Goal: Information Seeking & Learning: Check status

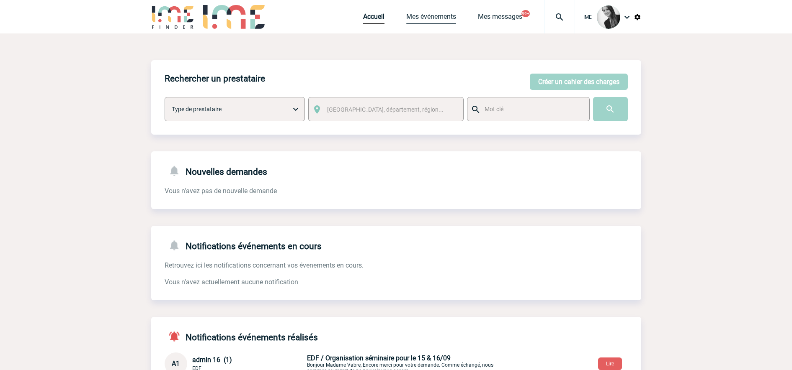
click at [433, 13] on link "Mes événements" at bounding box center [431, 19] width 50 height 12
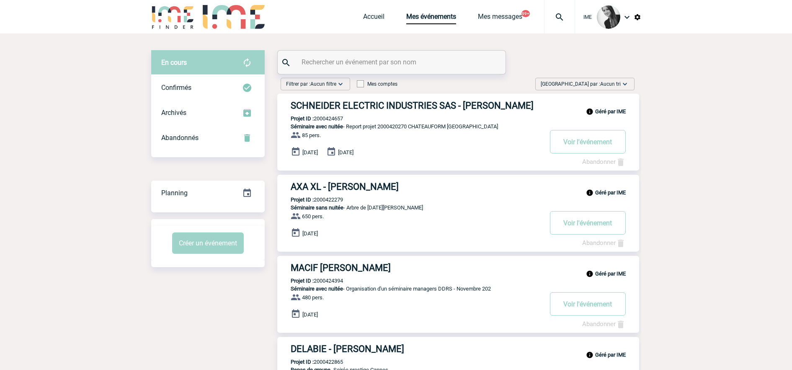
click at [585, 83] on span "Trier par : Aucun tri" at bounding box center [580, 84] width 80 height 8
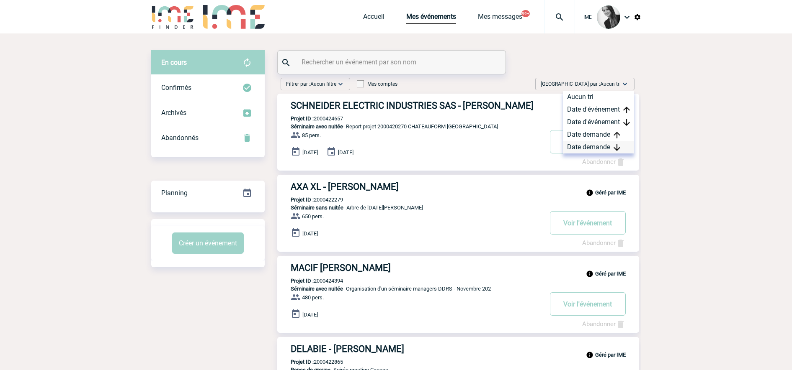
click at [613, 147] on img at bounding box center [616, 147] width 7 height 7
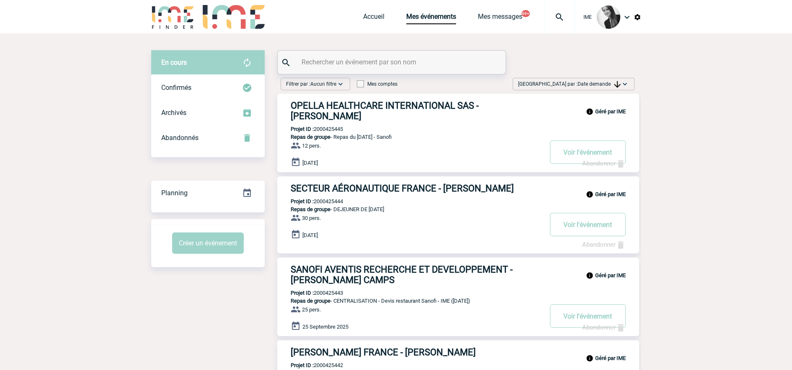
click at [580, 85] on span "Date demande" at bounding box center [598, 84] width 43 height 6
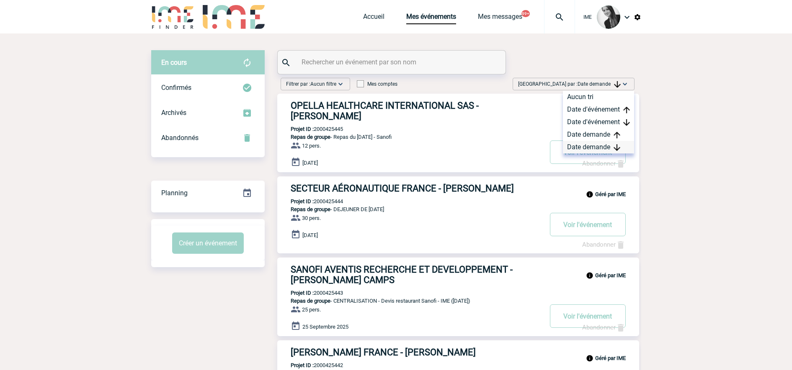
click at [600, 151] on div "Date demande" at bounding box center [598, 147] width 71 height 13
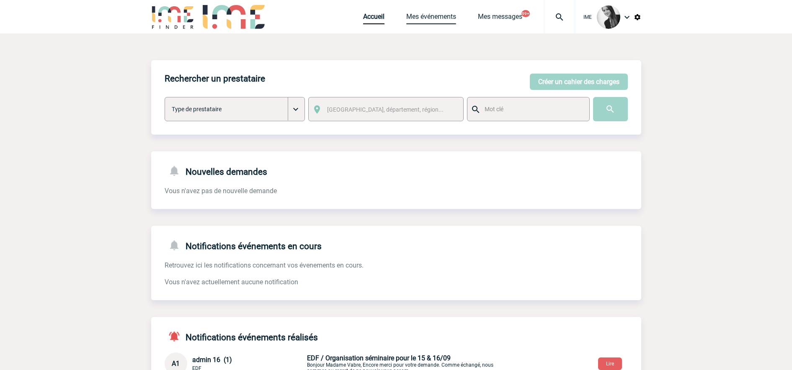
click at [439, 19] on link "Mes événements" at bounding box center [431, 19] width 50 height 12
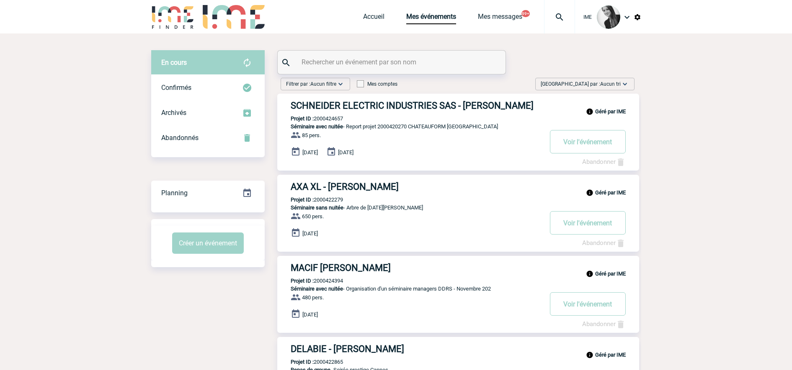
click at [606, 88] on div "Trier par : Aucun tri Aucun tri Date d'événement Date d'événement Date demande …" at bounding box center [584, 84] width 99 height 13
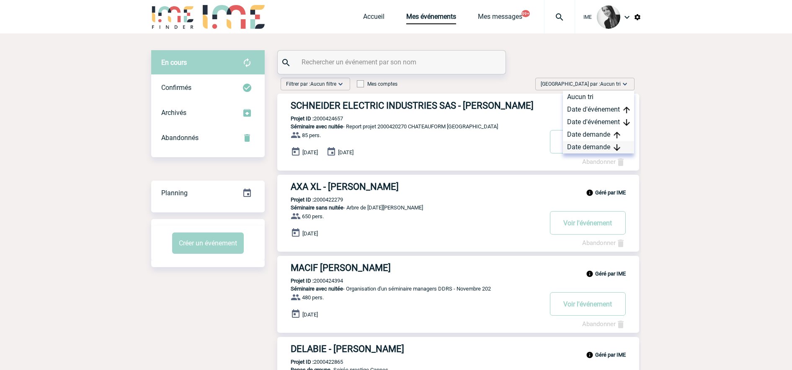
click at [581, 149] on div "Date demande" at bounding box center [598, 147] width 71 height 13
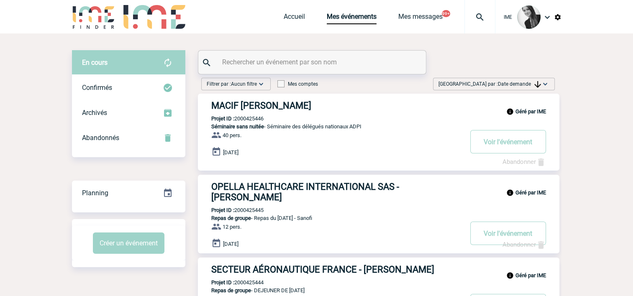
click at [547, 82] on img at bounding box center [545, 84] width 8 height 8
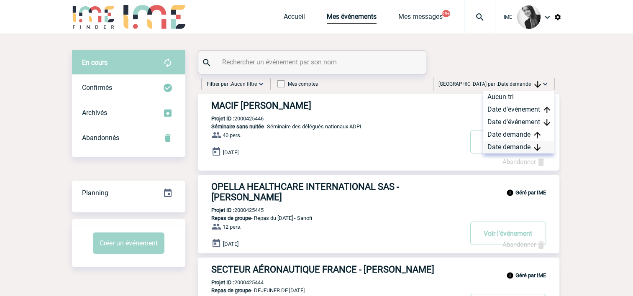
drag, startPoint x: 520, startPoint y: 147, endPoint x: 532, endPoint y: 149, distance: 11.5
click at [520, 148] on div "Date demande" at bounding box center [519, 147] width 71 height 13
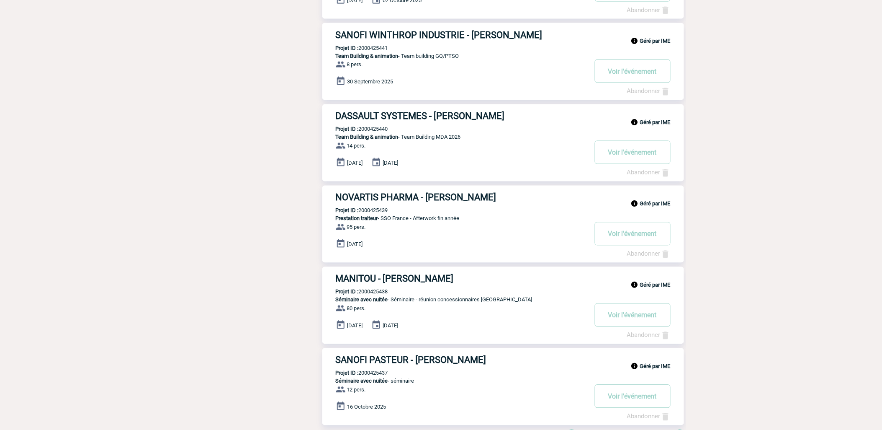
scroll to position [532, 0]
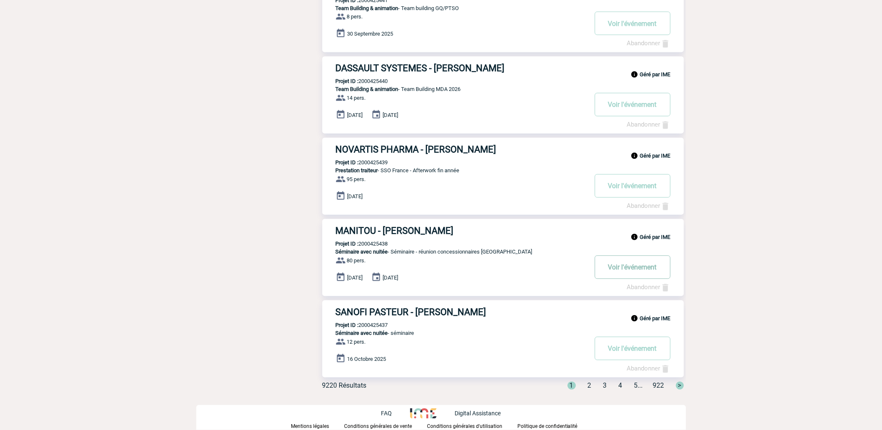
click at [627, 265] on button "Voir l'événement" at bounding box center [633, 266] width 76 height 23
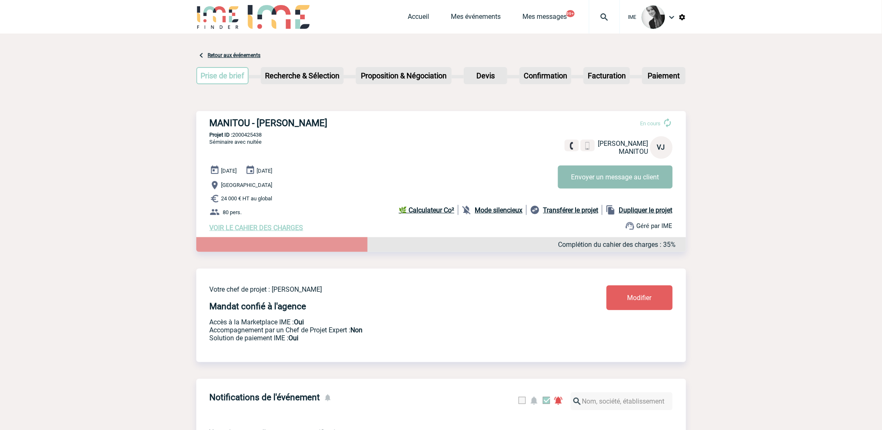
click at [584, 181] on button "Envoyer un message au client" at bounding box center [615, 176] width 115 height 23
drag, startPoint x: 538, startPoint y: 242, endPoint x: 249, endPoint y: 134, distance: 308.6
click at [249, 134] on p "Projet ID : 2000425438" at bounding box center [441, 134] width 490 height 6
copy p "2000425438"
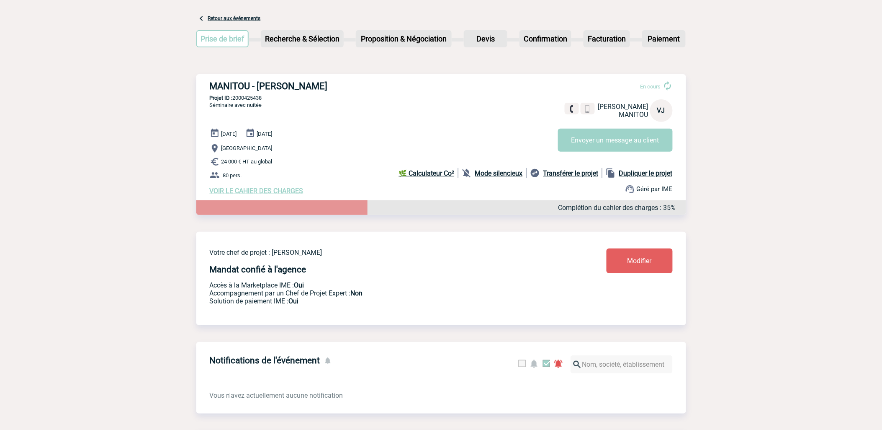
scroll to position [46, 0]
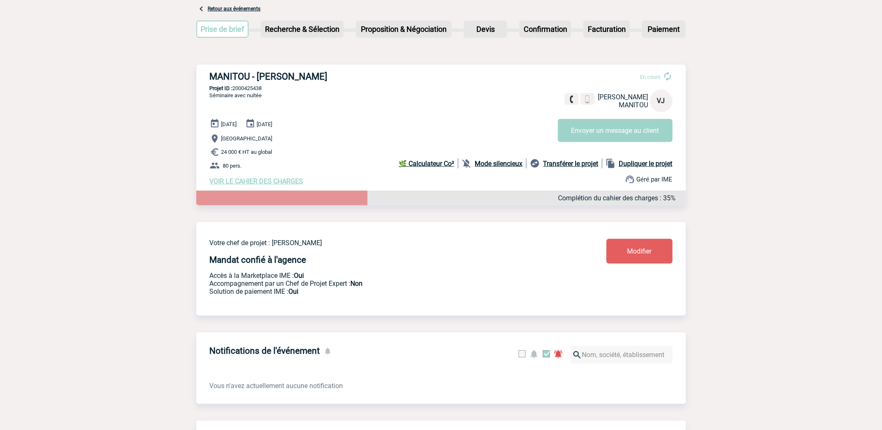
click at [257, 92] on div "MANITOU - Virginie JOUAND En cours Virginie JOUAND MANITOU VJ Envoyer un messag…" at bounding box center [441, 127] width 490 height 127
drag, startPoint x: 252, startPoint y: 92, endPoint x: 291, endPoint y: 85, distance: 40.0
click at [291, 85] on div "MANITOU - Virginie JOUAND En cours Virginie JOUAND MANITOU VJ Envoyer un messag…" at bounding box center [441, 127] width 490 height 127
click at [291, 85] on p "Projet ID : 2000425438" at bounding box center [441, 88] width 490 height 6
click at [244, 95] on span "Séminaire avec nuitée" at bounding box center [236, 95] width 52 height 6
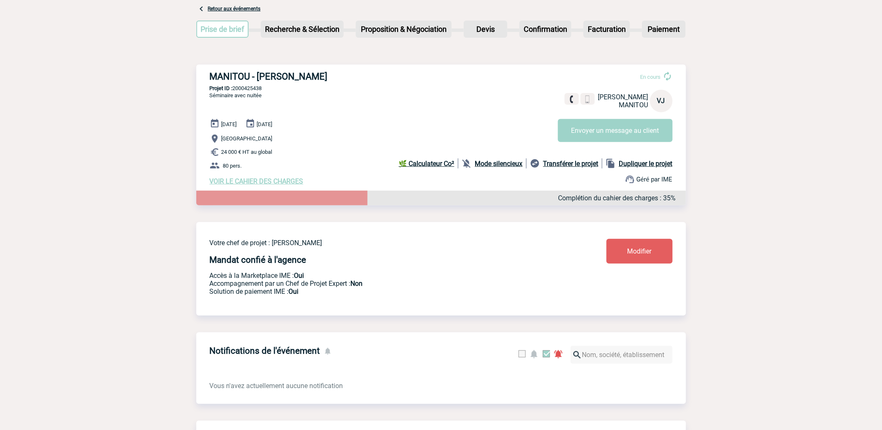
drag, startPoint x: 245, startPoint y: 89, endPoint x: 269, endPoint y: 90, distance: 23.5
click at [269, 90] on p "Projet ID : 2000425438" at bounding box center [441, 88] width 490 height 6
drag, startPoint x: 687, startPoint y: 43, endPoint x: 683, endPoint y: 0, distance: 42.9
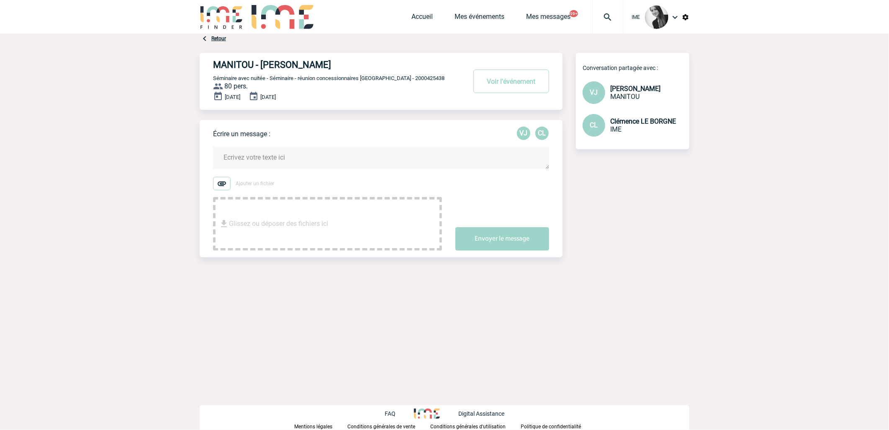
click at [398, 77] on span "Séminaire avec nuitée - Séminaire - réunion concessionnaires France - 2000425438" at bounding box center [328, 78] width 231 height 6
copy span "2000425438"
click at [424, 15] on link "Accueil" at bounding box center [422, 19] width 21 height 12
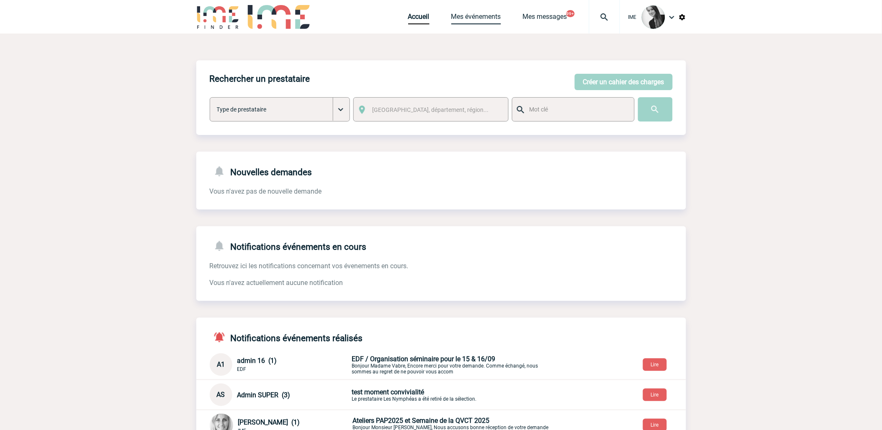
click at [484, 21] on link "Mes événements" at bounding box center [476, 19] width 50 height 12
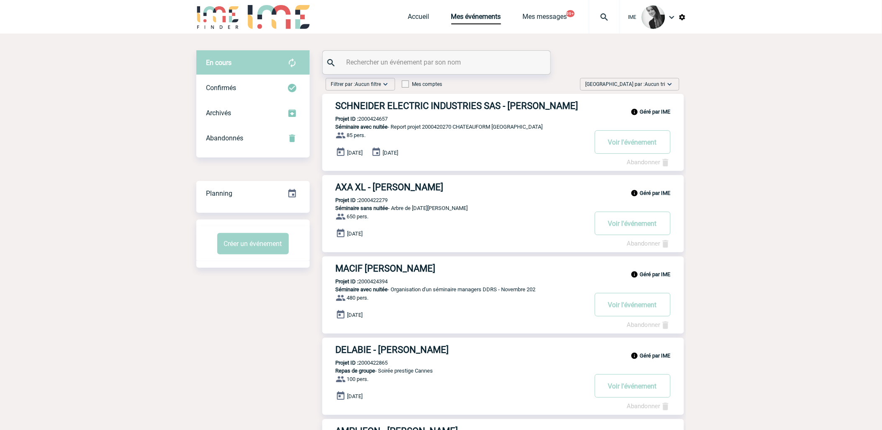
drag, startPoint x: 652, startPoint y: 77, endPoint x: 646, endPoint y: 85, distance: 10.1
click at [646, 85] on span "Aucun tri" at bounding box center [655, 84] width 21 height 6
click at [651, 148] on div "Date demande" at bounding box center [643, 147] width 71 height 13
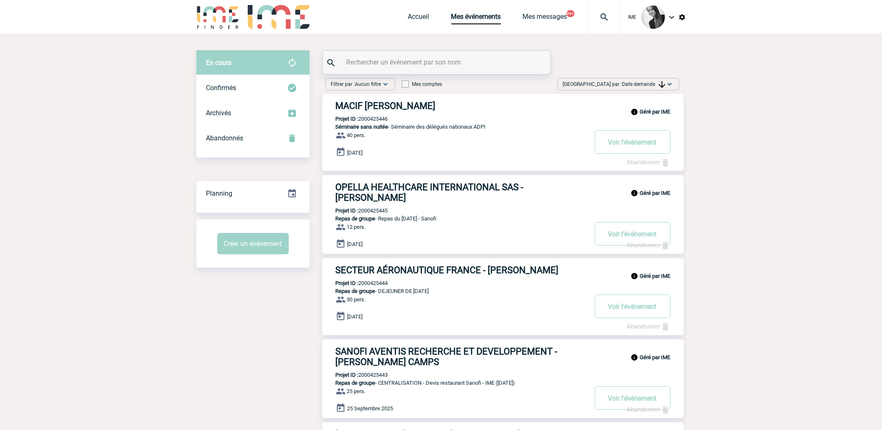
drag, startPoint x: 160, startPoint y: 260, endPoint x: 162, endPoint y: 295, distance: 35.6
click at [672, 80] on img at bounding box center [670, 84] width 8 height 8
click at [636, 146] on div "Date demande" at bounding box center [643, 147] width 71 height 13
drag, startPoint x: 232, startPoint y: 327, endPoint x: 235, endPoint y: 331, distance: 4.5
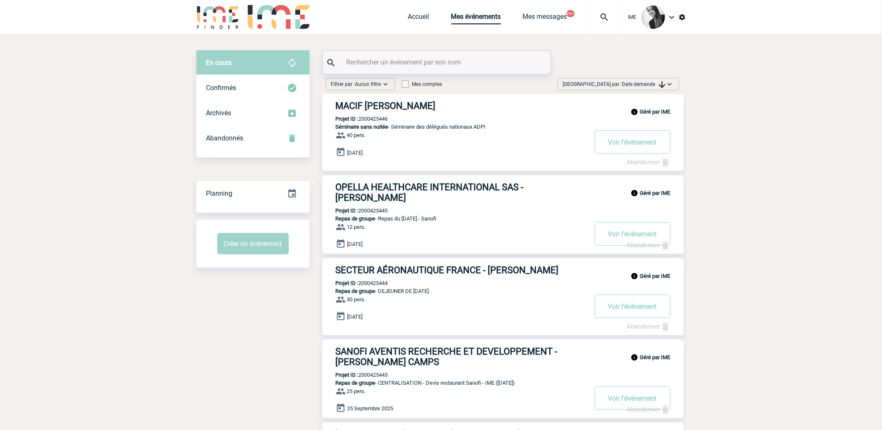
drag, startPoint x: 780, startPoint y: 226, endPoint x: 383, endPoint y: 323, distance: 408.9
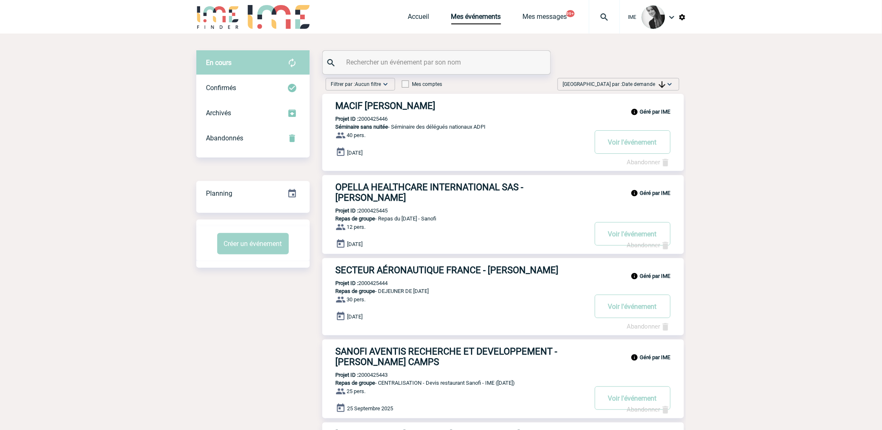
drag, startPoint x: 241, startPoint y: 350, endPoint x: 139, endPoint y: 181, distance: 196.6
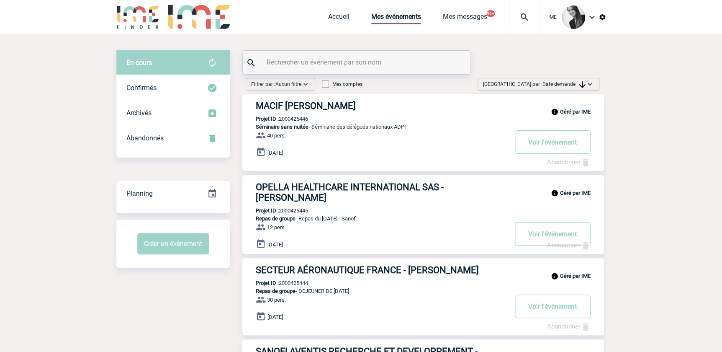
drag, startPoint x: 563, startPoint y: 89, endPoint x: 564, endPoint y: 96, distance: 6.8
click at [563, 89] on div "Trier par : Date demande Aucun tri Date d'événement Date d'événement Date deman…" at bounding box center [539, 84] width 122 height 13
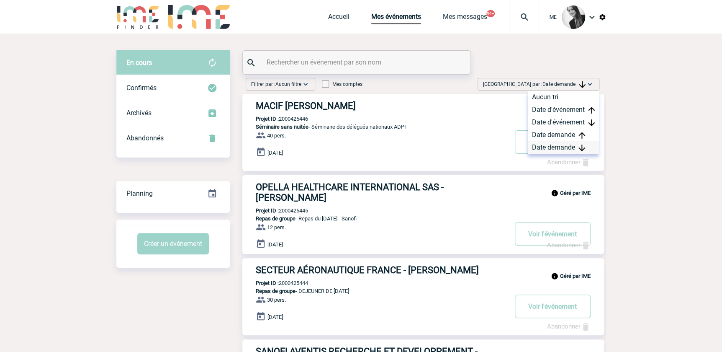
click at [556, 144] on div "Date demande" at bounding box center [563, 147] width 71 height 13
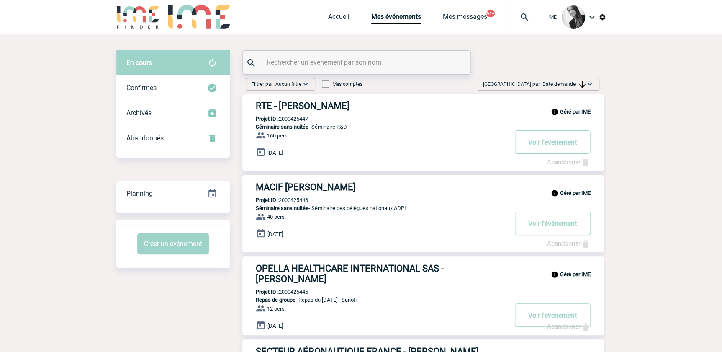
scroll to position [38, 0]
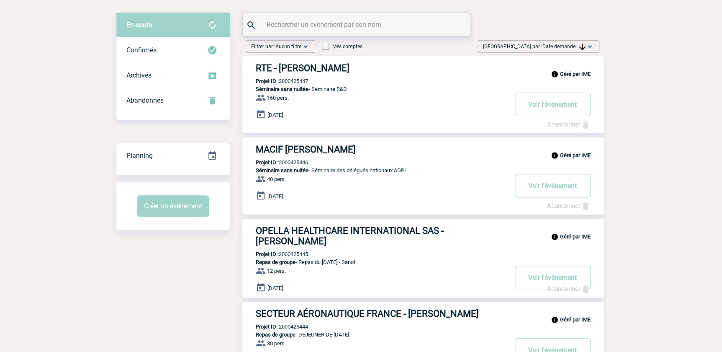
drag, startPoint x: 571, startPoint y: 43, endPoint x: 573, endPoint y: 73, distance: 30.2
click at [571, 44] on span "Date demande" at bounding box center [564, 47] width 43 height 6
click at [555, 109] on div "Date demande" at bounding box center [563, 109] width 71 height 13
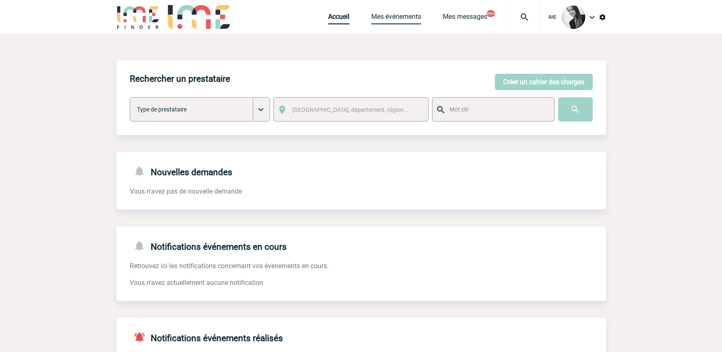
click at [396, 21] on link "Mes événements" at bounding box center [396, 19] width 50 height 12
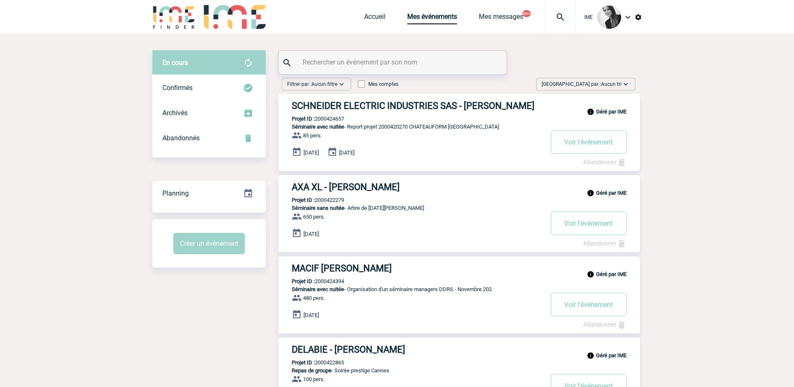
click at [602, 83] on span "Aucun tri" at bounding box center [611, 84] width 21 height 6
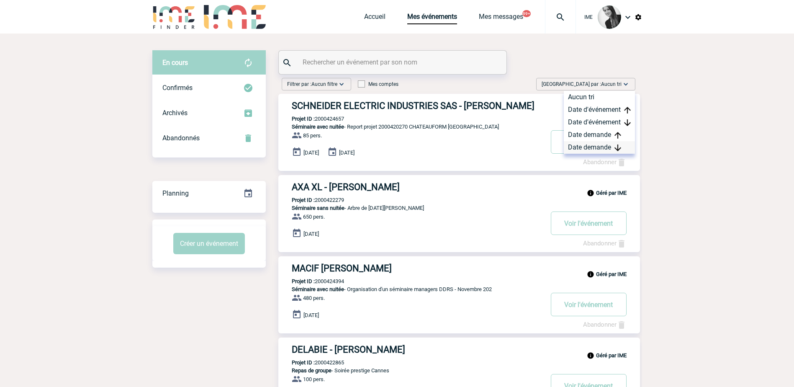
click at [597, 144] on div "Date demande" at bounding box center [599, 147] width 71 height 13
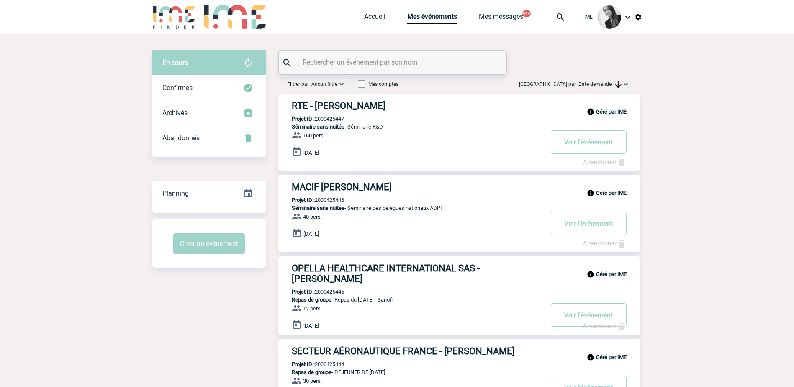
click at [350, 55] on div at bounding box center [393, 62] width 228 height 23
click at [336, 66] on input "text" at bounding box center [394, 62] width 186 height 12
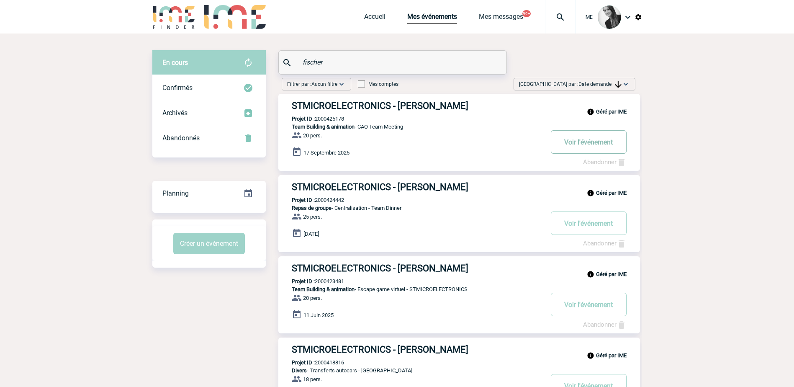
type input "fischer"
click at [581, 147] on button "Voir l'événement" at bounding box center [589, 141] width 76 height 23
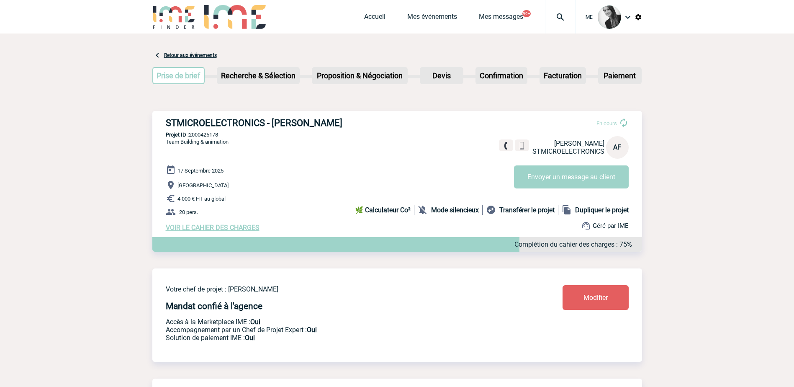
click at [205, 131] on div "STMICROELECTRONICS - Aline FISCHER En cours Aline FISCHER STMICROELECTRONICS AF…" at bounding box center [397, 174] width 490 height 127
copy p "2000425178"
click at [443, 22] on link "Mes événements" at bounding box center [432, 19] width 50 height 12
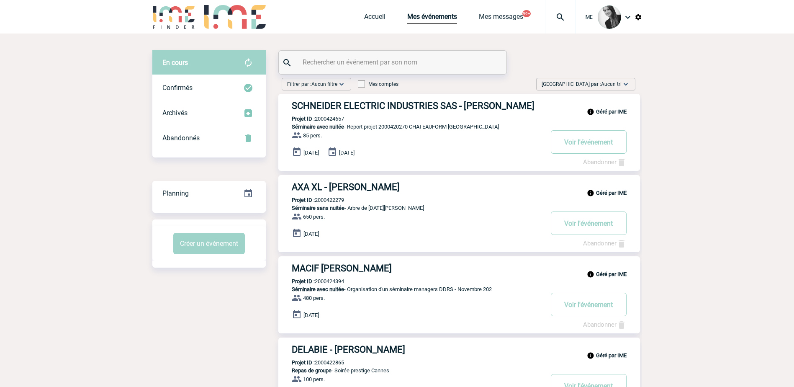
drag, startPoint x: 605, startPoint y: 85, endPoint x: 607, endPoint y: 90, distance: 5.4
click at [606, 85] on span "Aucun tri" at bounding box center [611, 84] width 21 height 6
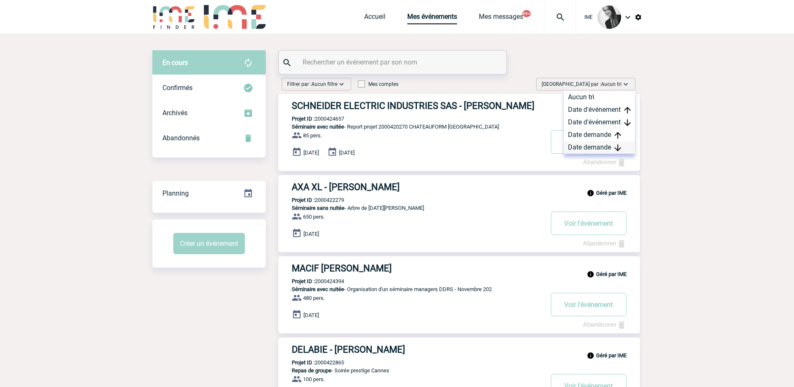
click at [608, 148] on div "Date demande" at bounding box center [599, 147] width 71 height 13
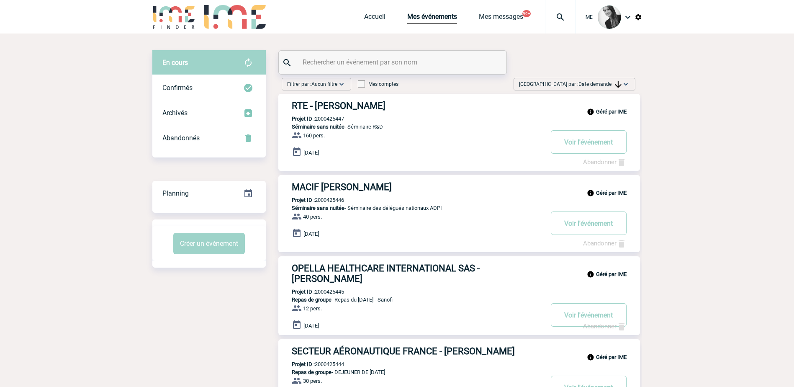
click at [607, 86] on span "Date demande" at bounding box center [600, 84] width 43 height 6
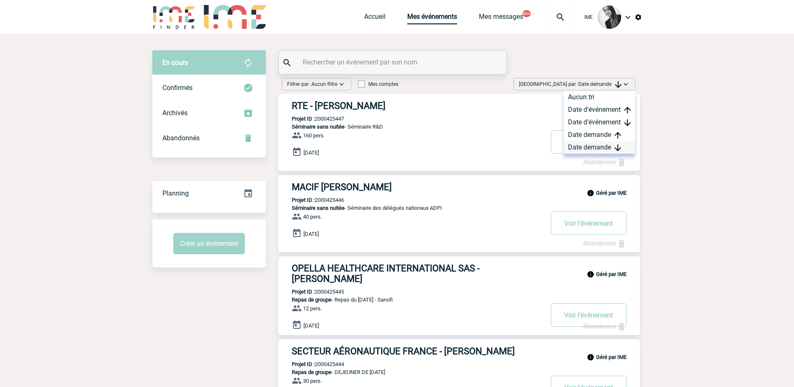
click at [597, 148] on div "Date demande" at bounding box center [599, 147] width 71 height 13
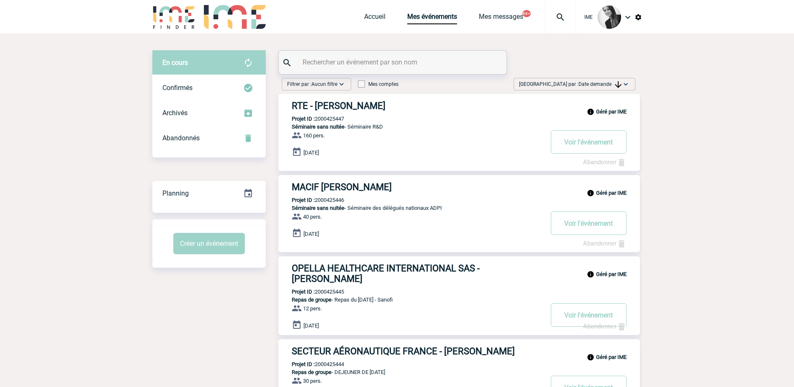
drag, startPoint x: 615, startPoint y: 83, endPoint x: 612, endPoint y: 103, distance: 20.0
click at [615, 82] on img at bounding box center [618, 84] width 7 height 7
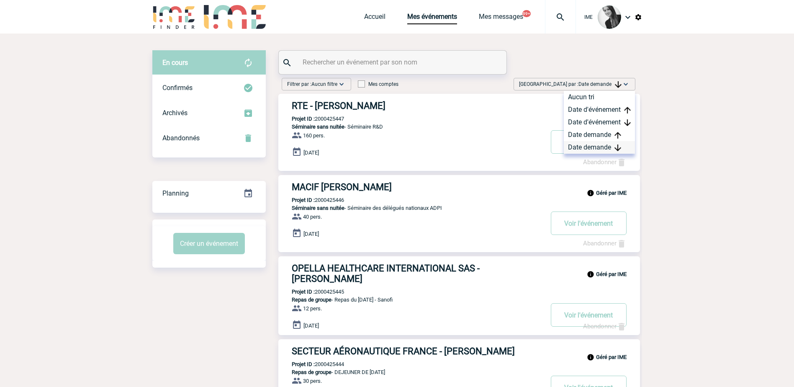
click at [602, 147] on div "Date demande" at bounding box center [599, 147] width 71 height 13
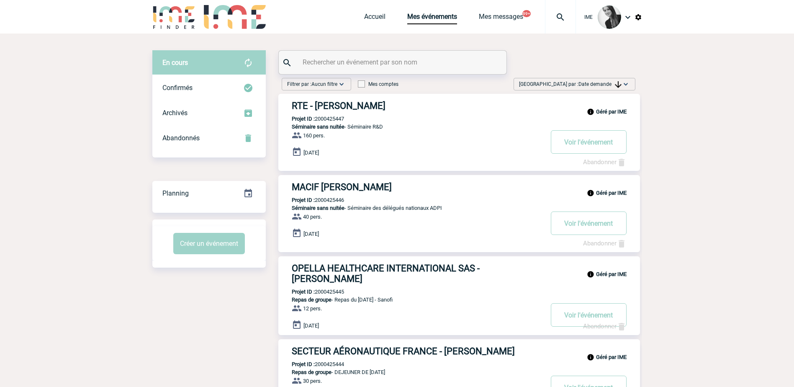
drag, startPoint x: 606, startPoint y: 87, endPoint x: 607, endPoint y: 100, distance: 12.6
click at [606, 87] on span "Trier par : Date demande" at bounding box center [570, 84] width 103 height 8
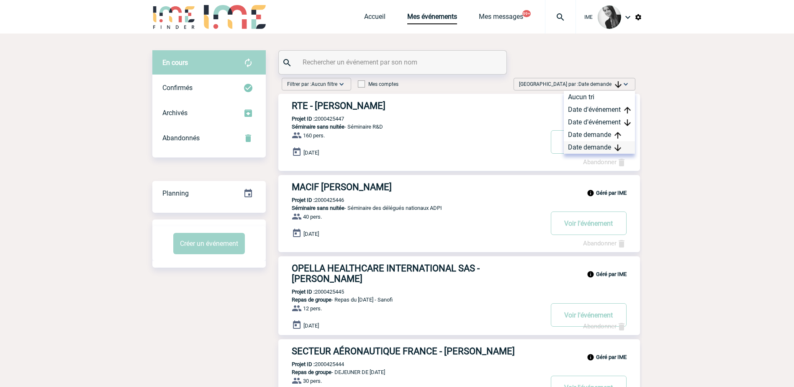
click at [606, 145] on div "Date demande" at bounding box center [599, 147] width 71 height 13
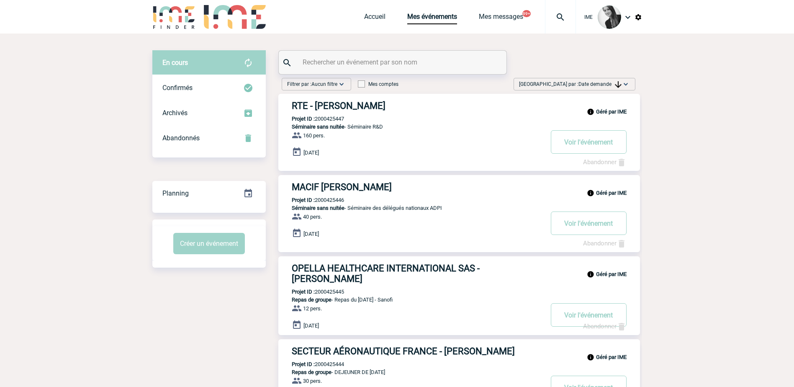
click at [625, 80] on img at bounding box center [626, 84] width 8 height 8
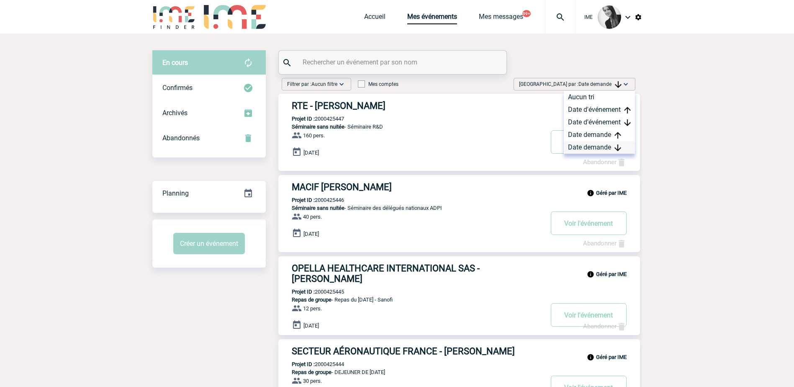
click at [595, 148] on div "Date demande" at bounding box center [599, 147] width 71 height 13
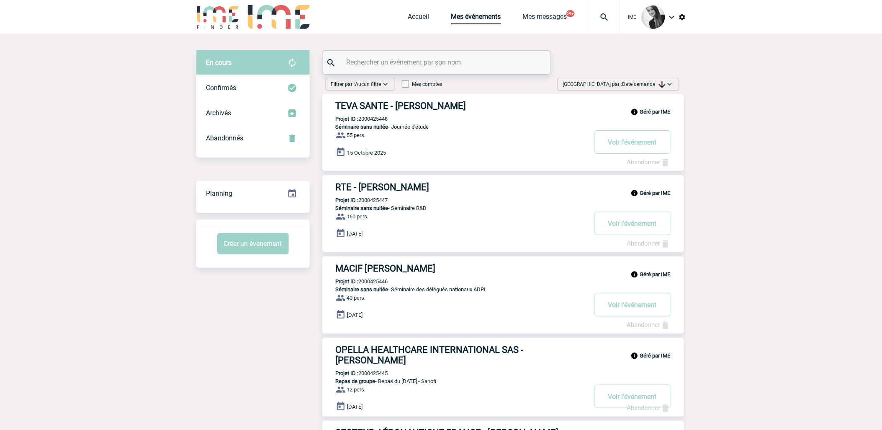
click at [662, 85] on img at bounding box center [662, 84] width 7 height 7
click at [651, 146] on div "Date demande" at bounding box center [643, 147] width 71 height 13
click at [657, 81] on span "Date demande" at bounding box center [643, 84] width 43 height 6
click at [648, 145] on div "Date demande" at bounding box center [643, 147] width 71 height 13
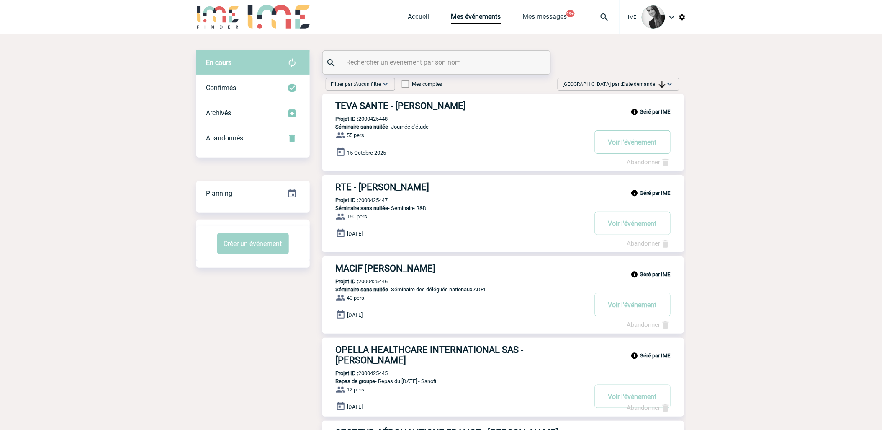
drag, startPoint x: 694, startPoint y: 206, endPoint x: 702, endPoint y: 40, distance: 166.0
click at [652, 80] on span "Trier par : Date demande" at bounding box center [614, 84] width 103 height 8
click at [638, 149] on div "Date demande" at bounding box center [643, 147] width 71 height 13
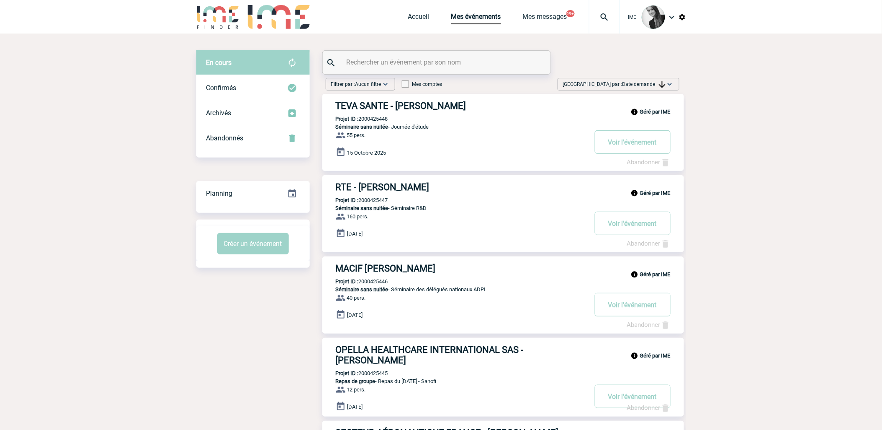
drag, startPoint x: 859, startPoint y: 208, endPoint x: 833, endPoint y: 211, distance: 26.5
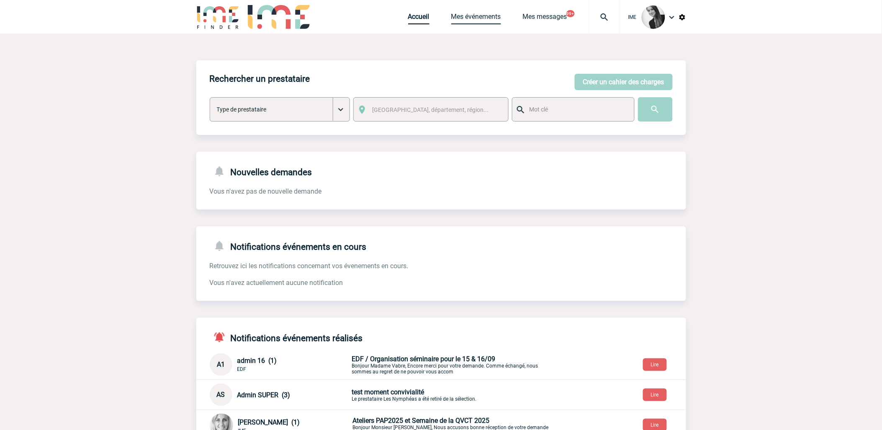
drag, startPoint x: 491, startPoint y: 16, endPoint x: 482, endPoint y: 32, distance: 18.0
click at [490, 16] on link "Mes événements" at bounding box center [476, 19] width 50 height 12
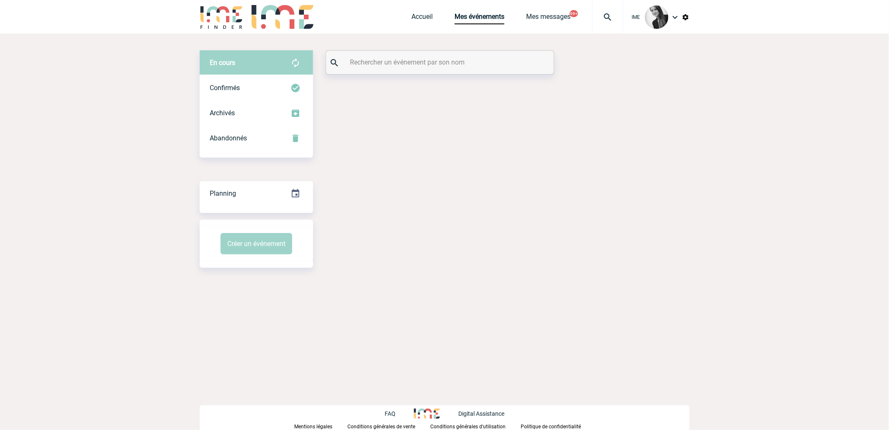
click at [365, 65] on input "text" at bounding box center [441, 62] width 186 height 12
click at [357, 61] on input "tremp" at bounding box center [441, 62] width 186 height 12
click at [395, 66] on input "tramp" at bounding box center [441, 62] width 186 height 12
drag, startPoint x: 392, startPoint y: 64, endPoint x: 283, endPoint y: 76, distance: 110.3
click at [280, 66] on div "En cours En cours Confirmés Archivés Abandonnés En cours Confirmés Archivés Aba…" at bounding box center [445, 79] width 490 height 58
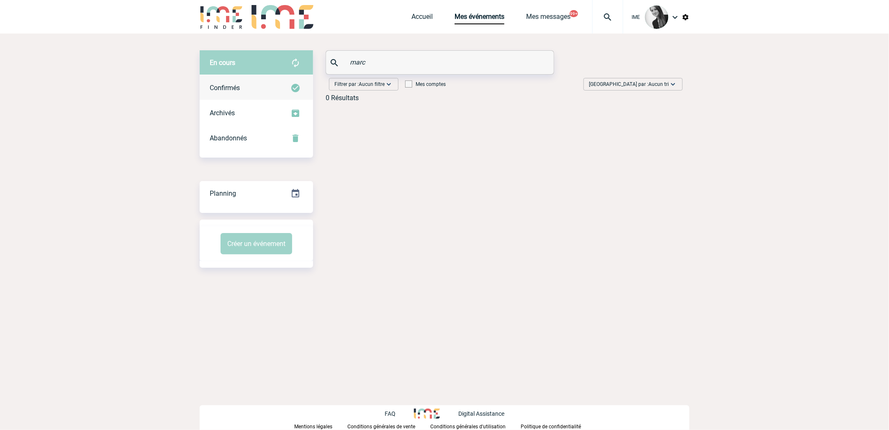
type input "marc"
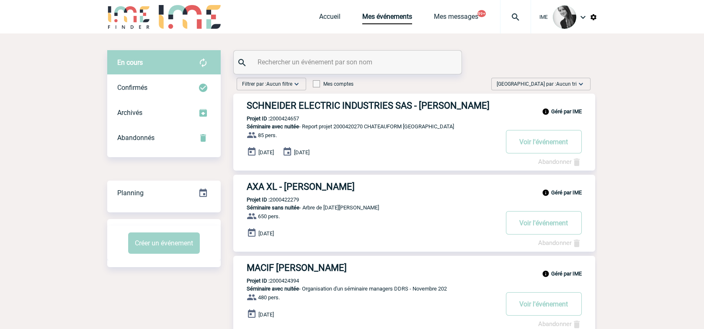
click at [319, 57] on input "text" at bounding box center [348, 62] width 186 height 12
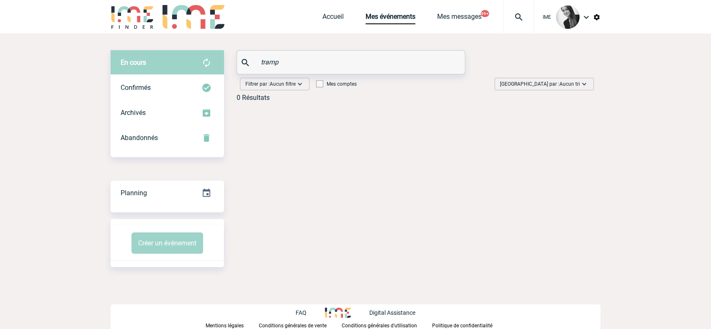
drag, startPoint x: 318, startPoint y: 62, endPoint x: 223, endPoint y: 62, distance: 95.0
click at [224, 62] on div "En cours En cours Confirmés Archivés Abandonnés En cours Confirmés Archivés Aba…" at bounding box center [356, 79] width 490 height 58
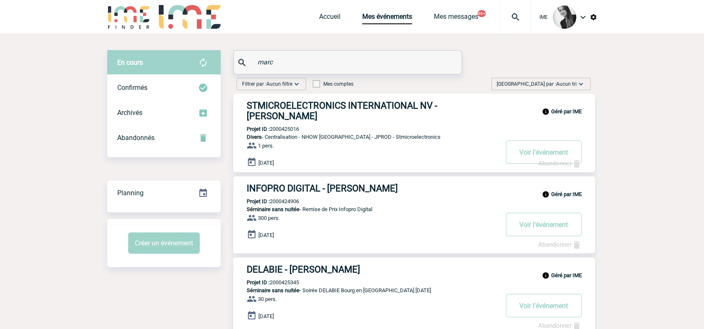
type input "marc"
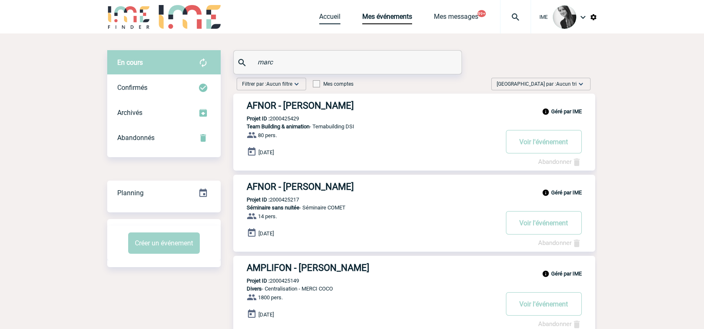
click at [320, 16] on link "Accueil" at bounding box center [329, 19] width 21 height 12
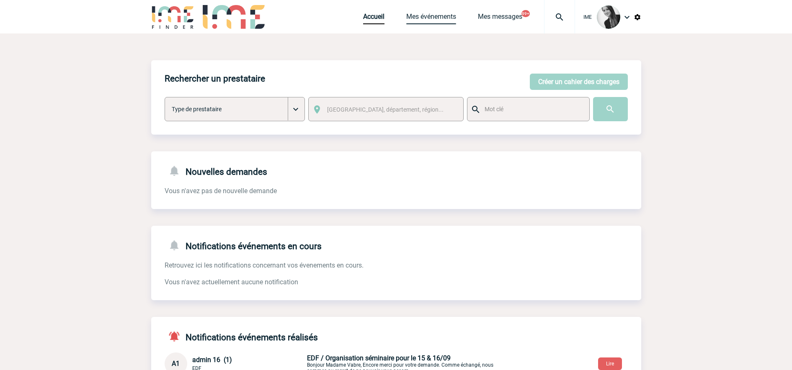
click at [435, 20] on link "Mes événements" at bounding box center [431, 19] width 50 height 12
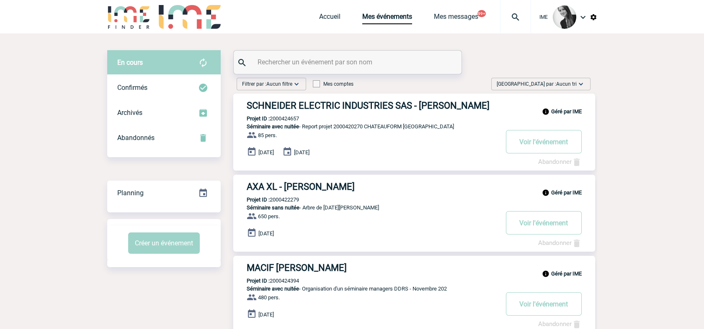
drag, startPoint x: 548, startPoint y: 80, endPoint x: 562, endPoint y: 140, distance: 61.4
click at [548, 81] on span "[GEOGRAPHIC_DATA] par : Aucun tri" at bounding box center [536, 84] width 80 height 8
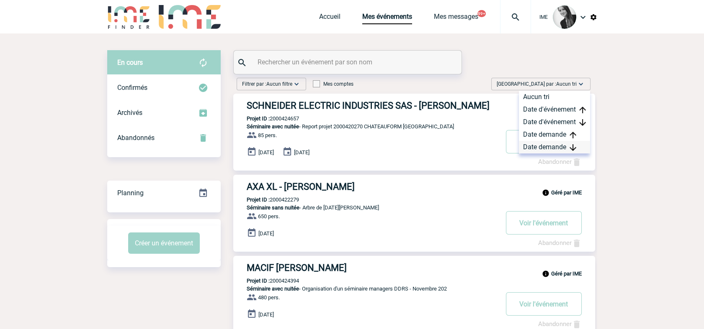
click at [550, 147] on div "Date demande" at bounding box center [554, 147] width 71 height 13
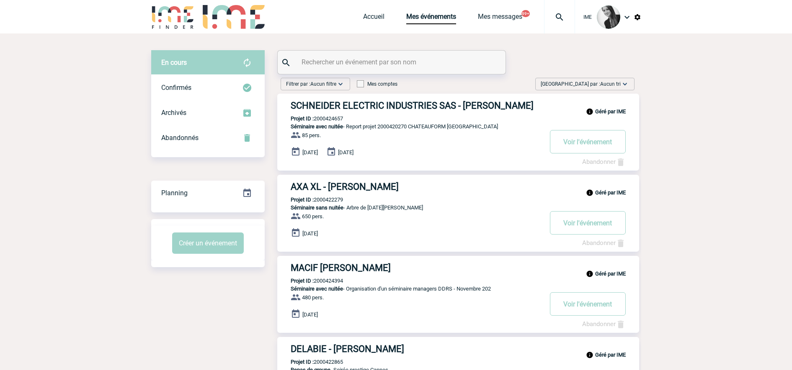
click at [612, 84] on span "Aucun tri" at bounding box center [610, 84] width 21 height 6
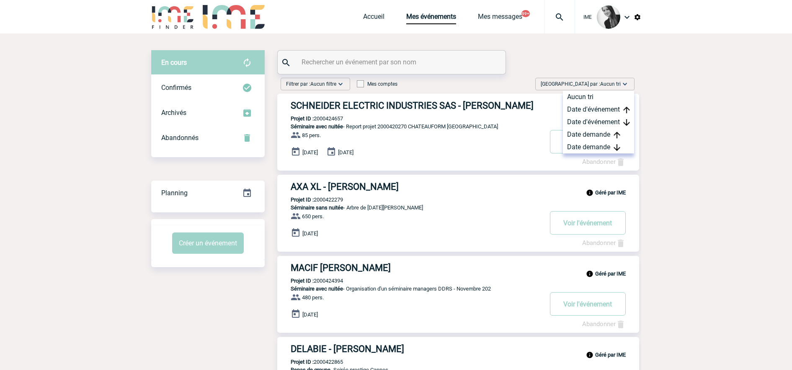
click at [605, 154] on div "[DATE] [DATE]" at bounding box center [465, 153] width 348 height 12
click at [609, 146] on div "Date demande" at bounding box center [598, 147] width 71 height 13
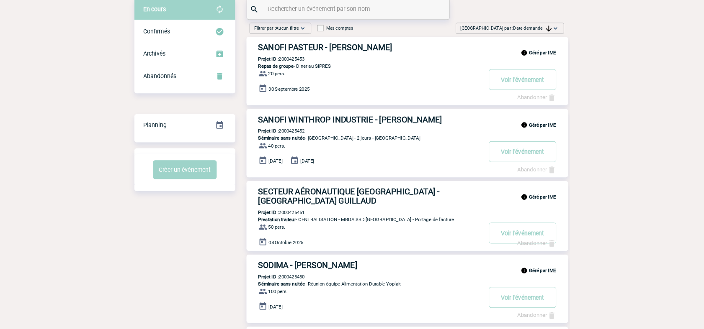
scroll to position [52, 0]
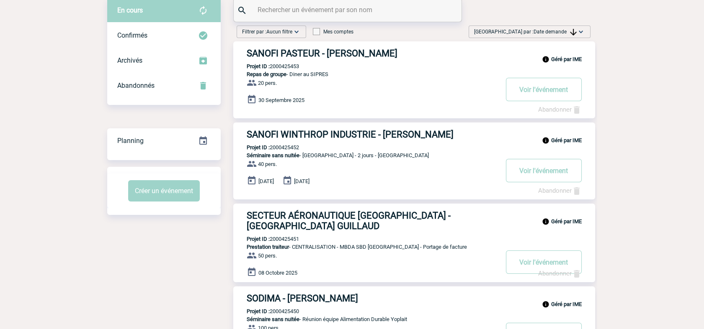
click at [558, 30] on span "Date demande" at bounding box center [554, 32] width 43 height 6
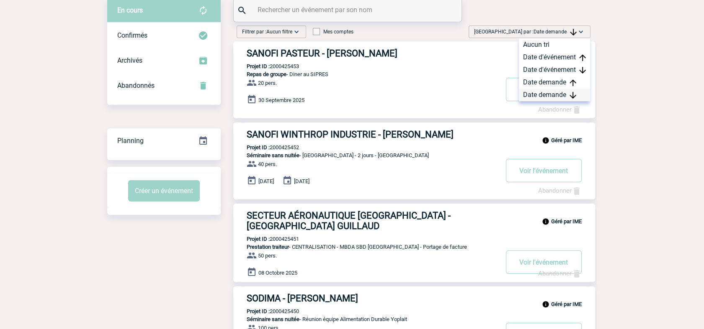
click at [541, 93] on div "Date demande" at bounding box center [554, 95] width 71 height 13
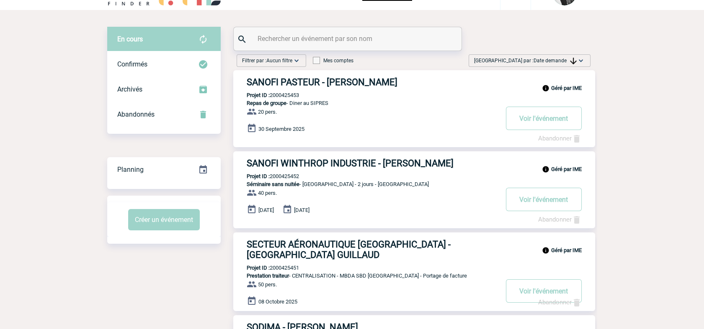
scroll to position [0, 0]
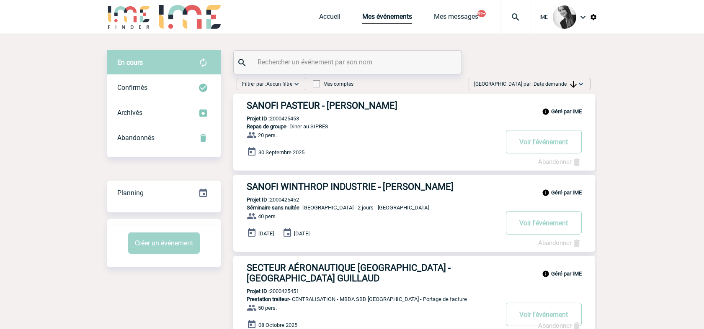
click at [562, 88] on div "[GEOGRAPHIC_DATA] par : Date demande Aucun tri Date d'événement Date d'événemen…" at bounding box center [529, 84] width 122 height 13
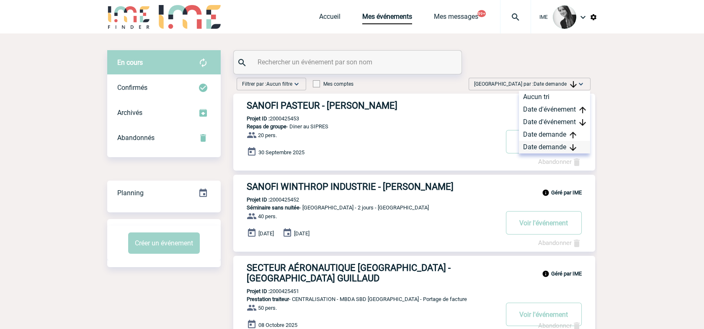
click at [550, 153] on div "Date demande" at bounding box center [554, 147] width 71 height 13
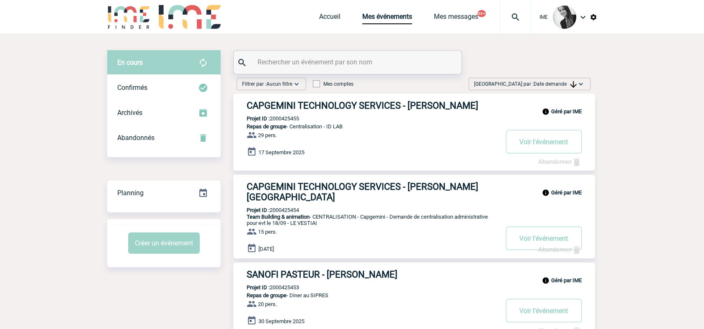
click at [567, 83] on span "Date demande" at bounding box center [554, 84] width 43 height 6
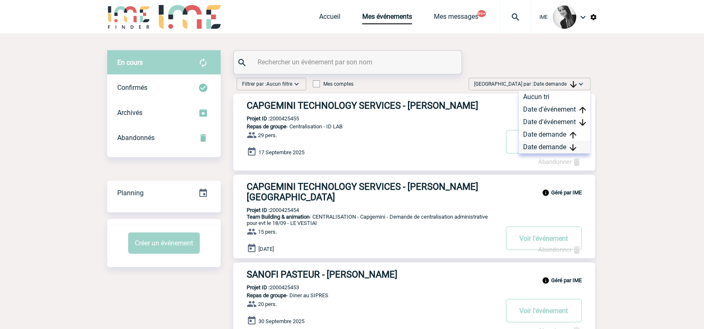
click at [533, 153] on div "Date demande" at bounding box center [554, 147] width 71 height 13
click at [536, 148] on div "Date demande" at bounding box center [554, 147] width 71 height 13
